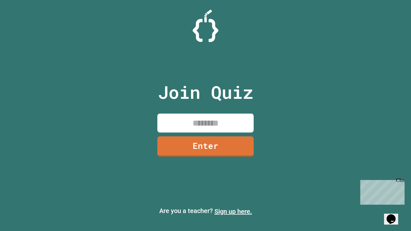
click at [233, 212] on link "Sign up here." at bounding box center [234, 212] width 38 height 8
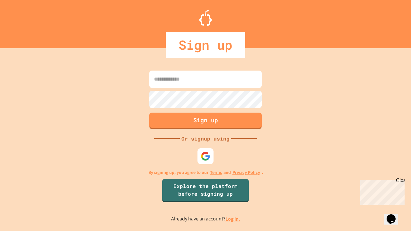
click at [233, 219] on link "Log in." at bounding box center [232, 219] width 15 height 7
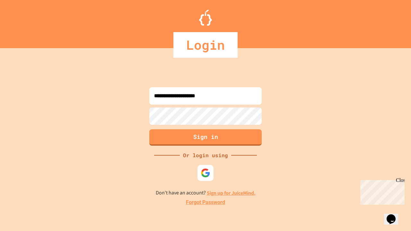
type input "**********"
